Goal: Find specific page/section: Find specific page/section

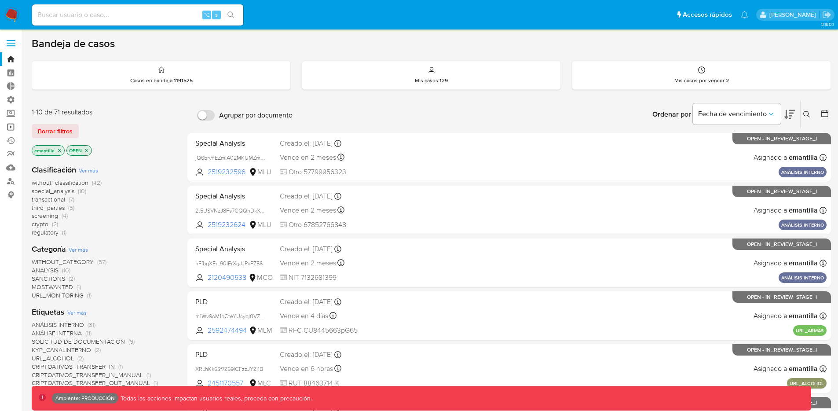
click at [10, 130] on link "Operaciones masivas" at bounding box center [52, 127] width 105 height 14
